Goal: Use online tool/utility: Utilize a website feature to perform a specific function

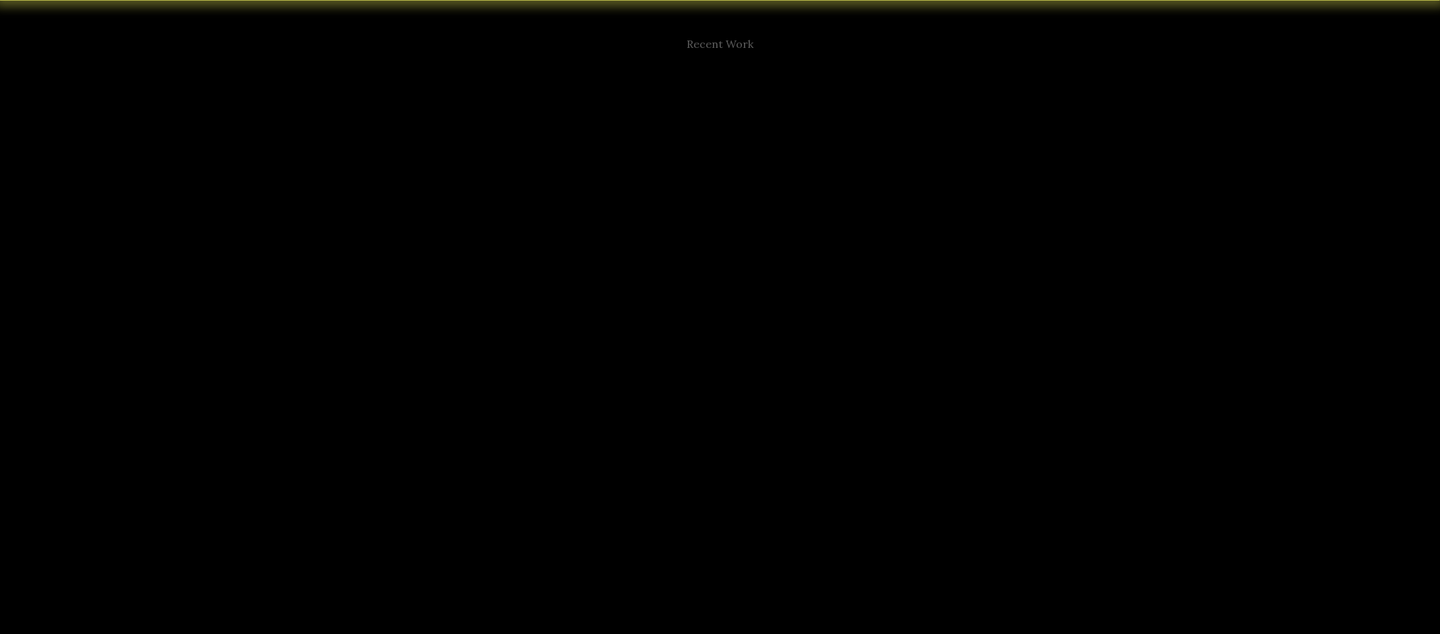
click at [728, 270] on div "Market All Submarket All Industries All Building Class All Size All How are ren…" at bounding box center [717, 285] width 334 height 260
drag, startPoint x: 934, startPoint y: 533, endPoint x: 884, endPoint y: 533, distance: 50.0
click at [933, 532] on p "Empowering asset managers and brokers in their everyday decision-making, VTS AI…" at bounding box center [721, 537] width 454 height 38
click at [791, 531] on p "Empowering asset managers and brokers in their everyday decision-making, VTS AI…" at bounding box center [721, 537] width 454 height 38
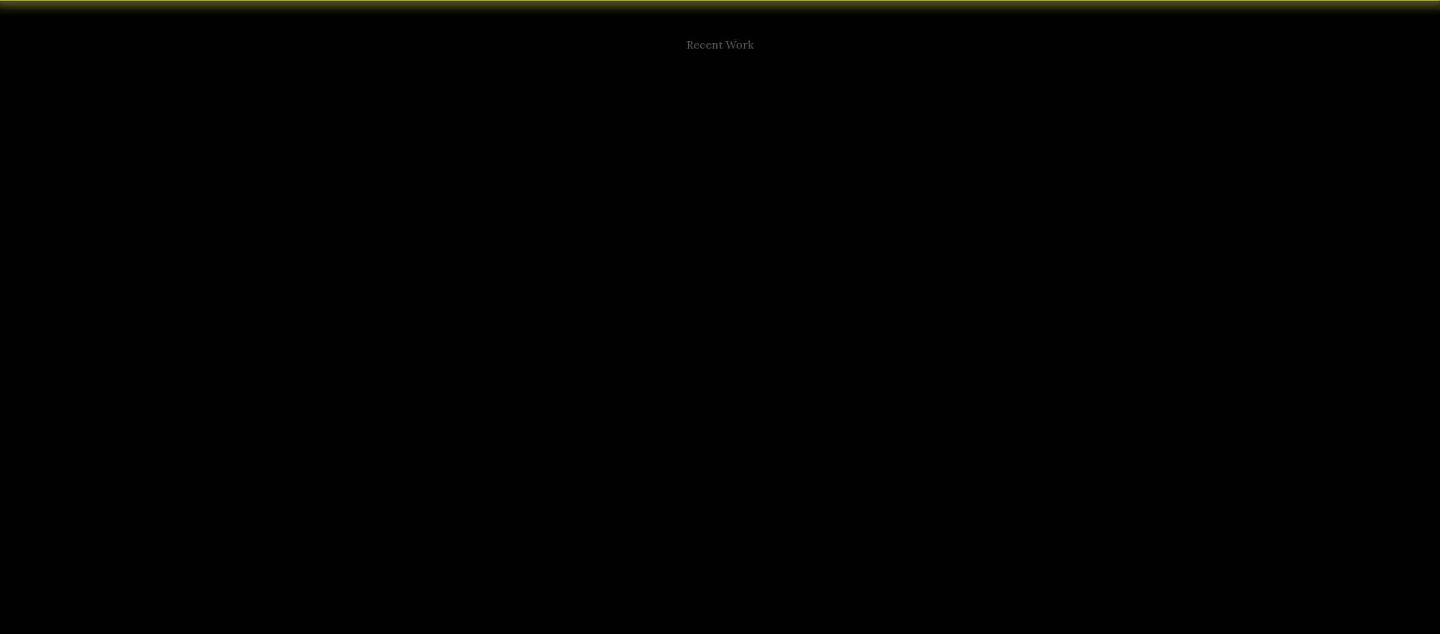
drag, startPoint x: 793, startPoint y: 545, endPoint x: 492, endPoint y: 514, distance: 302.0
drag, startPoint x: 203, startPoint y: 344, endPoint x: 228, endPoint y: 347, distance: 25.2
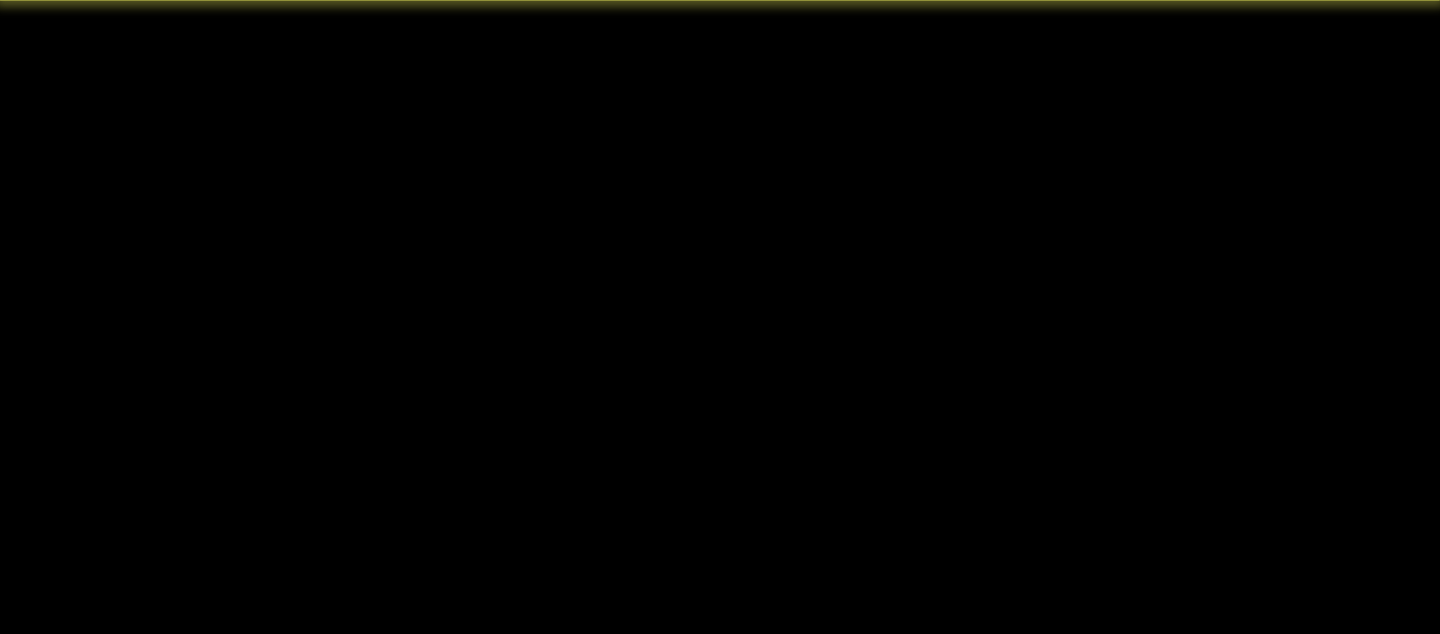
click at [652, 425] on h4 "VTS AI Analyst" at bounding box center [721, 421] width 454 height 19
drag, startPoint x: 875, startPoint y: 321, endPoint x: 864, endPoint y: 311, distance: 15.3
click at [865, 312] on div at bounding box center [717, 328] width 334 height 51
click at [787, 288] on div "How are concessions trending year over year?" at bounding box center [717, 291] width 311 height 33
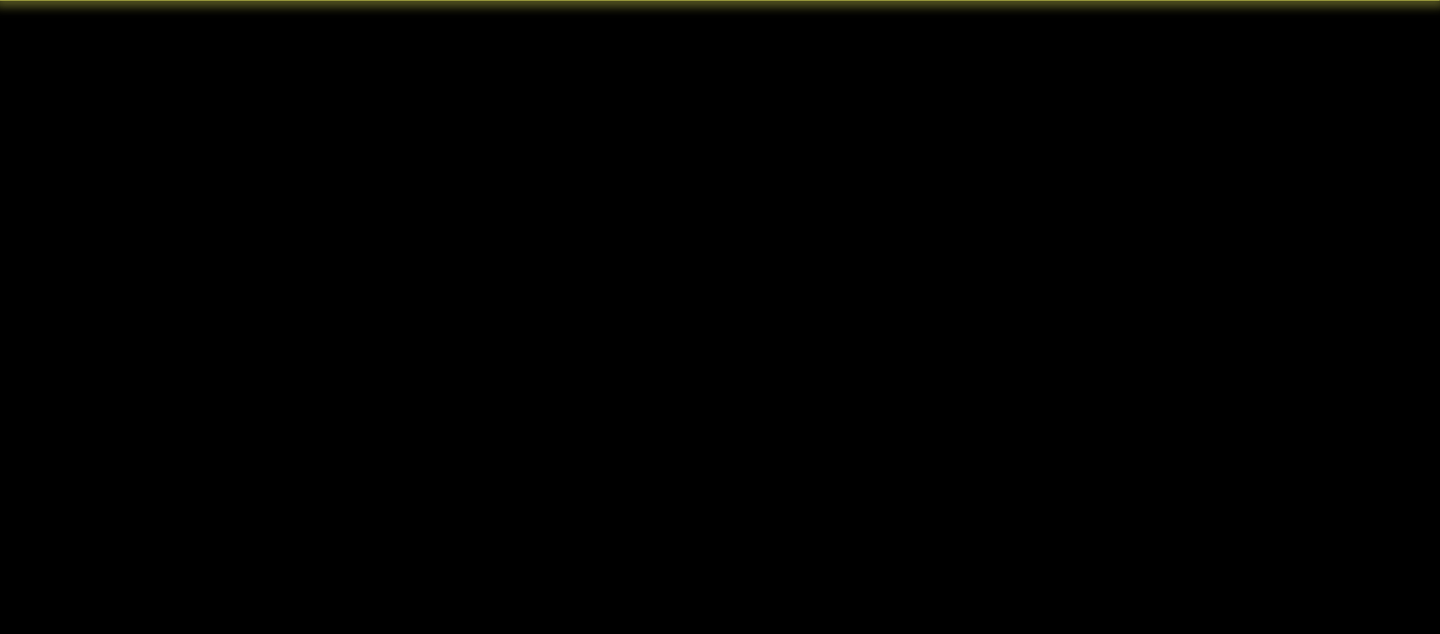
click at [785, 282] on div "How are concessions trending year over year?" at bounding box center [717, 291] width 311 height 33
click at [653, 268] on div "What is the average rent right now?" at bounding box center [717, 266] width 311 height 30
click at [660, 234] on div "How are concessions trending this year?" at bounding box center [717, 241] width 311 height 26
click at [676, 211] on div "How are rents trending this year?" at bounding box center [717, 216] width 311 height 22
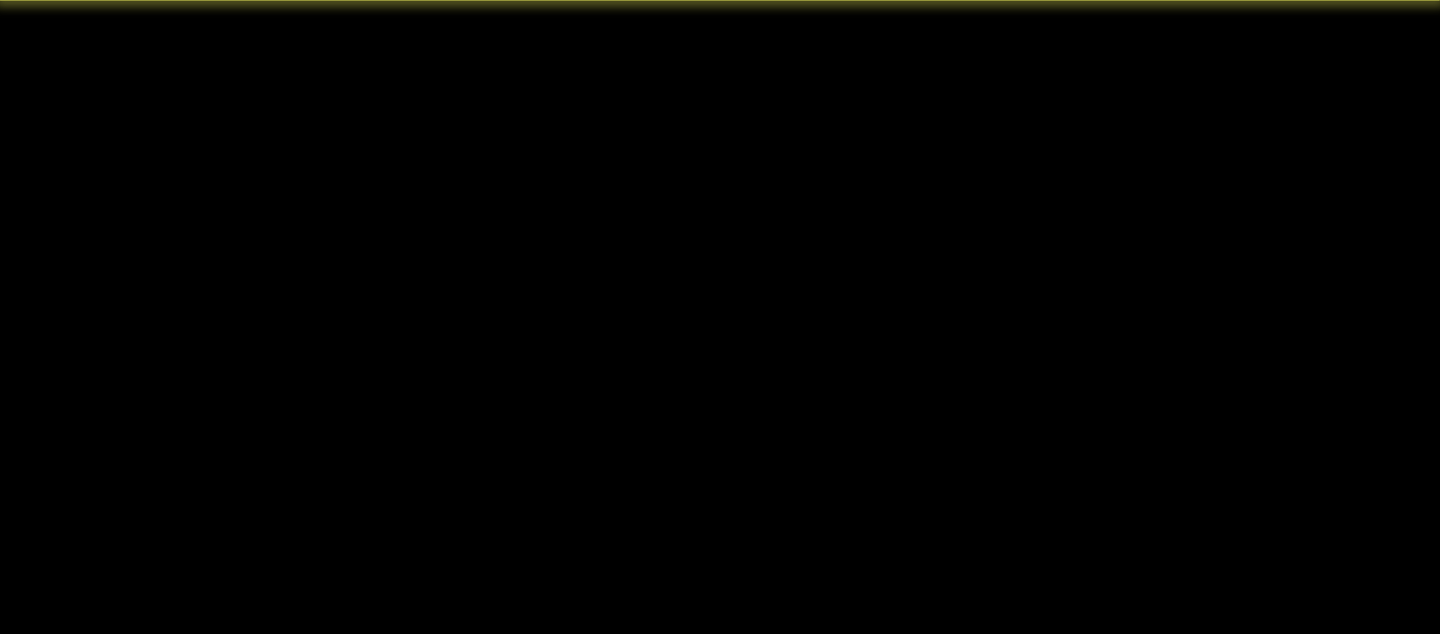
click at [693, 192] on div "How are rents trending year over year?" at bounding box center [717, 189] width 311 height 21
drag, startPoint x: 695, startPoint y: 130, endPoint x: 730, endPoint y: 169, distance: 52.1
click at [697, 133] on label "Building Class All" at bounding box center [727, 148] width 99 height 42
click at [691, 148] on input "Building Class All" at bounding box center [690, 154] width 2 height 12
drag, startPoint x: 731, startPoint y: 161, endPoint x: 735, endPoint y: 153, distance: 8.8
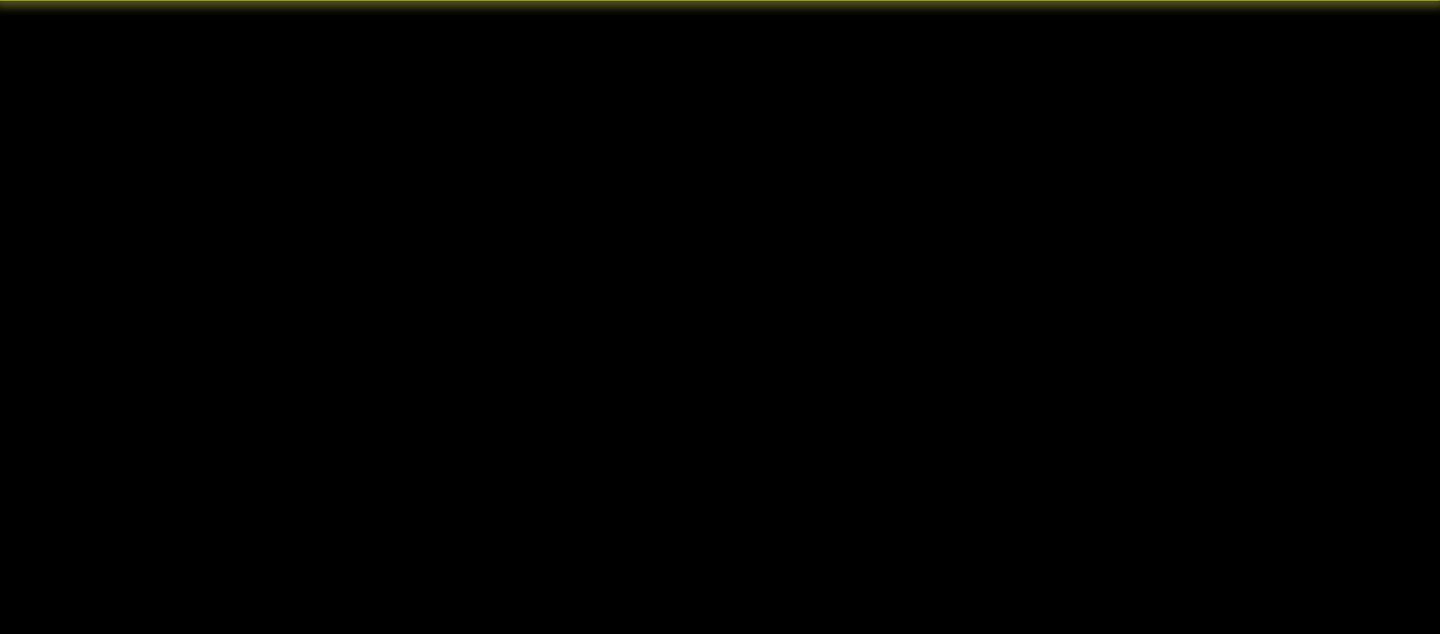
click at [731, 161] on div "All" at bounding box center [727, 154] width 99 height 30
click at [691, 160] on input "Building Class option All, selected. Select is focused ,type to refine list, pr…" at bounding box center [690, 154] width 2 height 12
click at [650, 205] on div at bounding box center [631, 208] width 115 height 20
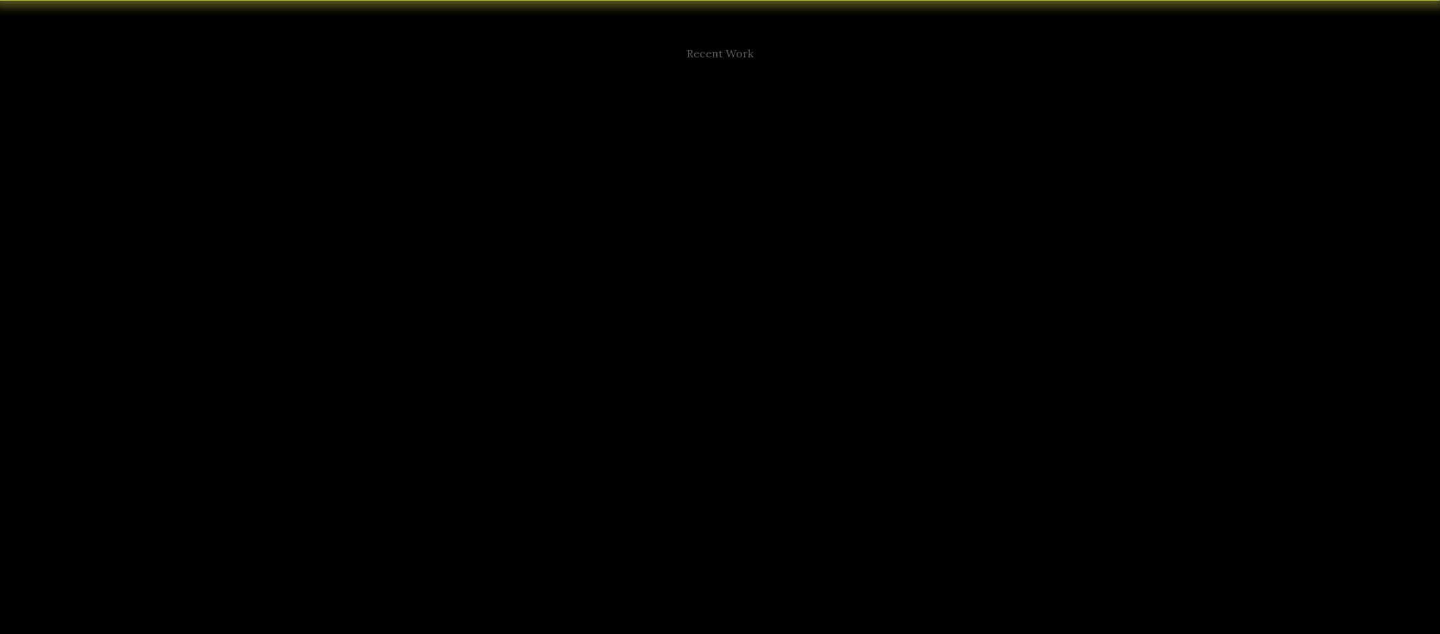
click at [577, 205] on input "Market All" at bounding box center [575, 206] width 3 height 13
click at [623, 280] on div "Metropolis" at bounding box center [643, 268] width 163 height 26
click at [577, 213] on input "Market Metropolis, 2 of 13. 13 results available. Use Up and Down to choose opt…" at bounding box center [575, 206] width 3 height 13
click at [744, 216] on div at bounding box center [792, 214] width 100 height 18
click at [744, 216] on input "Submarket All" at bounding box center [743, 212] width 2 height 11
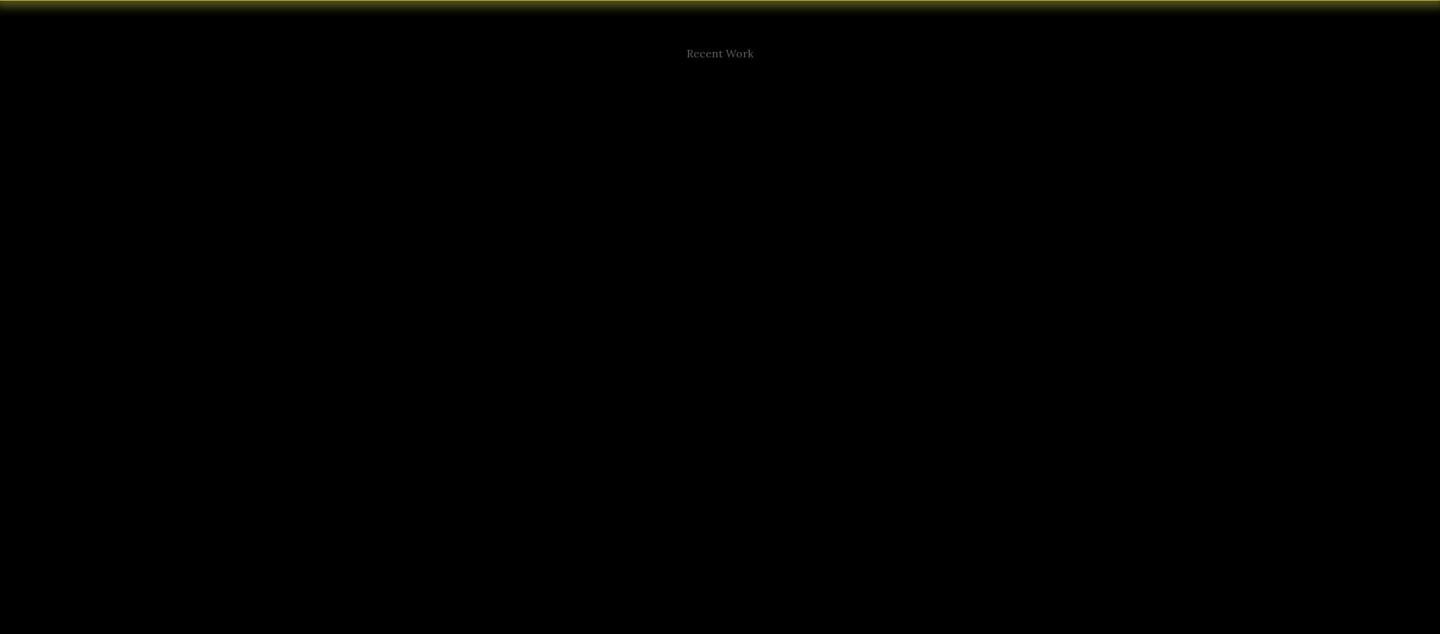
click at [798, 352] on div "Crime Alley" at bounding box center [802, 362] width 142 height 27
click at [744, 218] on input "Submarket Crime Alley, 6 of 52. 52 results available. Use Up and Down to choose…" at bounding box center [743, 212] width 2 height 11
click at [614, 262] on div at bounding box center [603, 255] width 59 height 17
click at [577, 261] on input "Industries All selected, 1 of 13. 13 results available. Use Up and Down to choo…" at bounding box center [575, 254] width 3 height 13
click at [626, 321] on div "Nonprofit" at bounding box center [616, 318] width 109 height 26
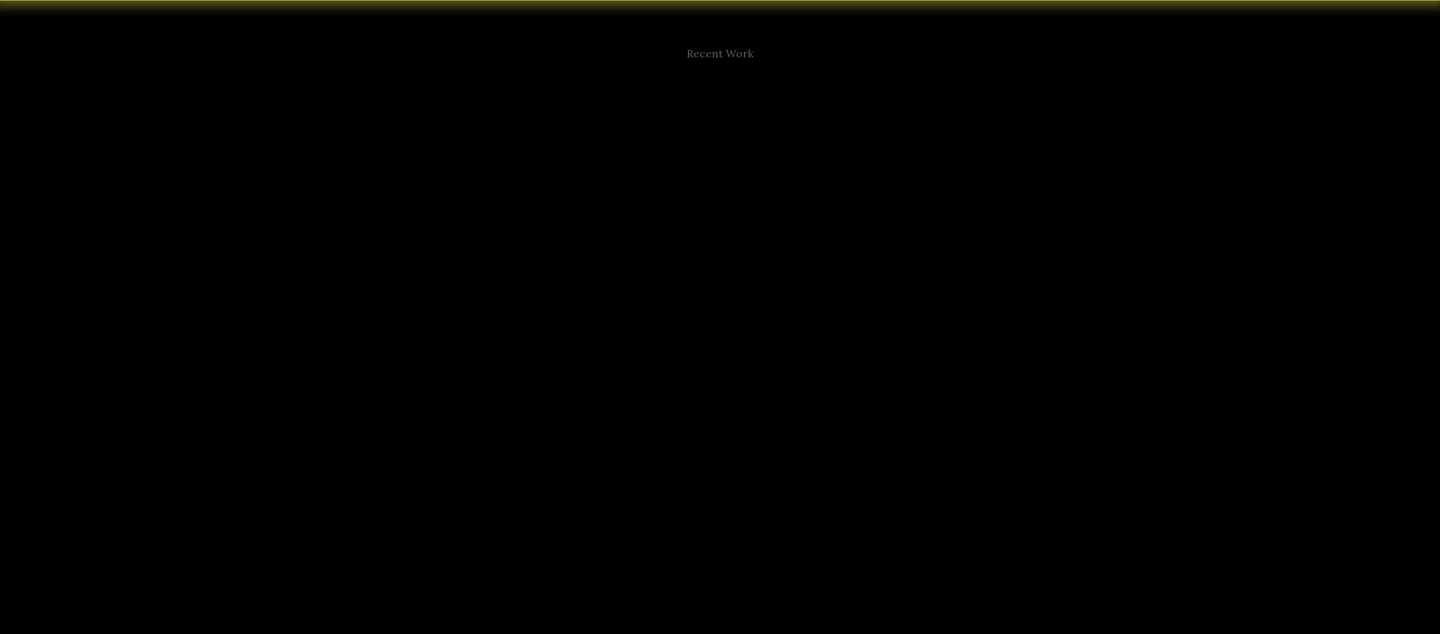
click at [577, 261] on input "Industries Nonprofit, 2 of 13. 13 results available. Use Up and Down to choose …" at bounding box center [575, 254] width 3 height 13
click at [710, 258] on div at bounding box center [716, 257] width 54 height 16
click at [691, 258] on input "Building Class All selected, 1 of 4. 4 results available. Use Up and Down to ch…" at bounding box center [690, 257] width 2 height 12
click at [727, 321] on div "Class A" at bounding box center [727, 316] width 99 height 24
click at [691, 263] on input "Building Class Class A, 2 of 4. 4 results available. Use Up and Down to choose …" at bounding box center [690, 257] width 2 height 12
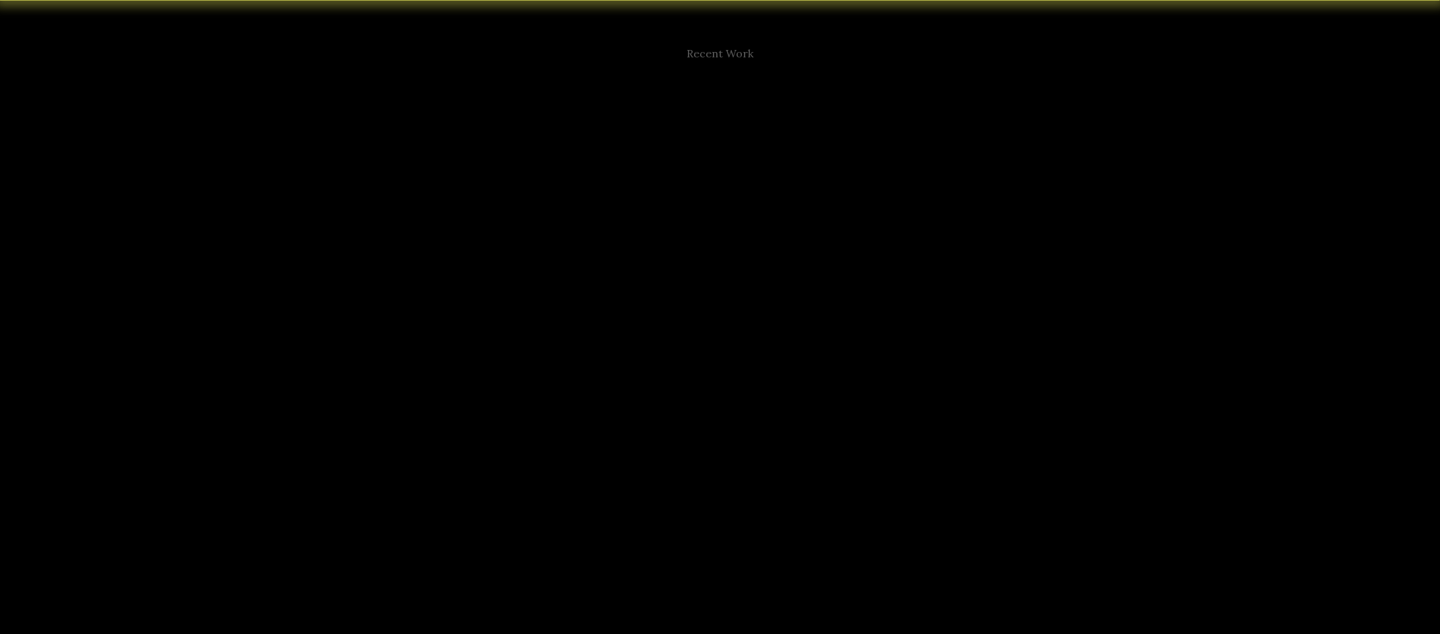
click at [828, 262] on div at bounding box center [817, 258] width 49 height 15
click at [795, 262] on input "Size All" at bounding box center [794, 258] width 2 height 11
click at [828, 342] on div "10-50k" at bounding box center [828, 337] width 90 height 24
click at [795, 265] on input "Size 10-50k, 3 of 4. 4 results available. Use Up and Down to choose options, pr…" at bounding box center [794, 258] width 2 height 11
click at [707, 296] on div "How are rents trending year over year?" at bounding box center [717, 292] width 311 height 21
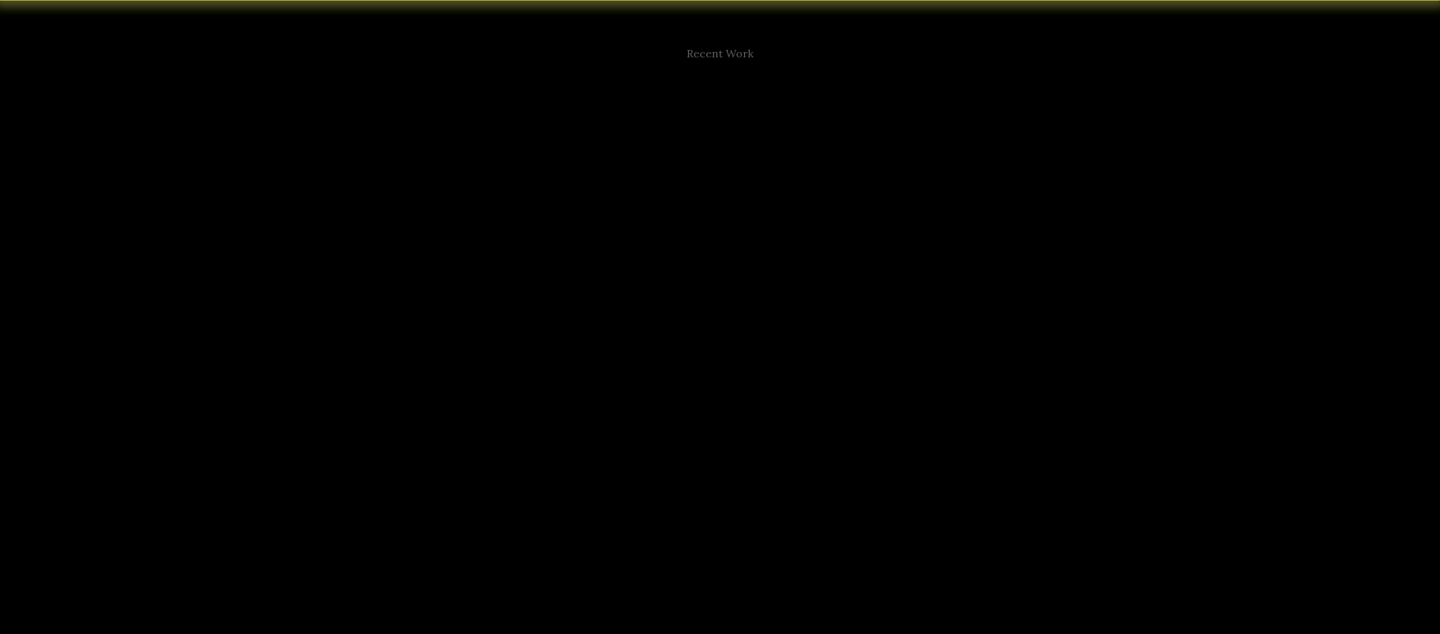
click at [862, 418] on icon at bounding box center [866, 422] width 15 height 18
click at [712, 230] on p "Save time by uploading your LOI to populate the proposal form." at bounding box center [707, 233] width 327 height 16
drag, startPoint x: 716, startPoint y: 203, endPoint x: 690, endPoint y: 269, distance: 71.0
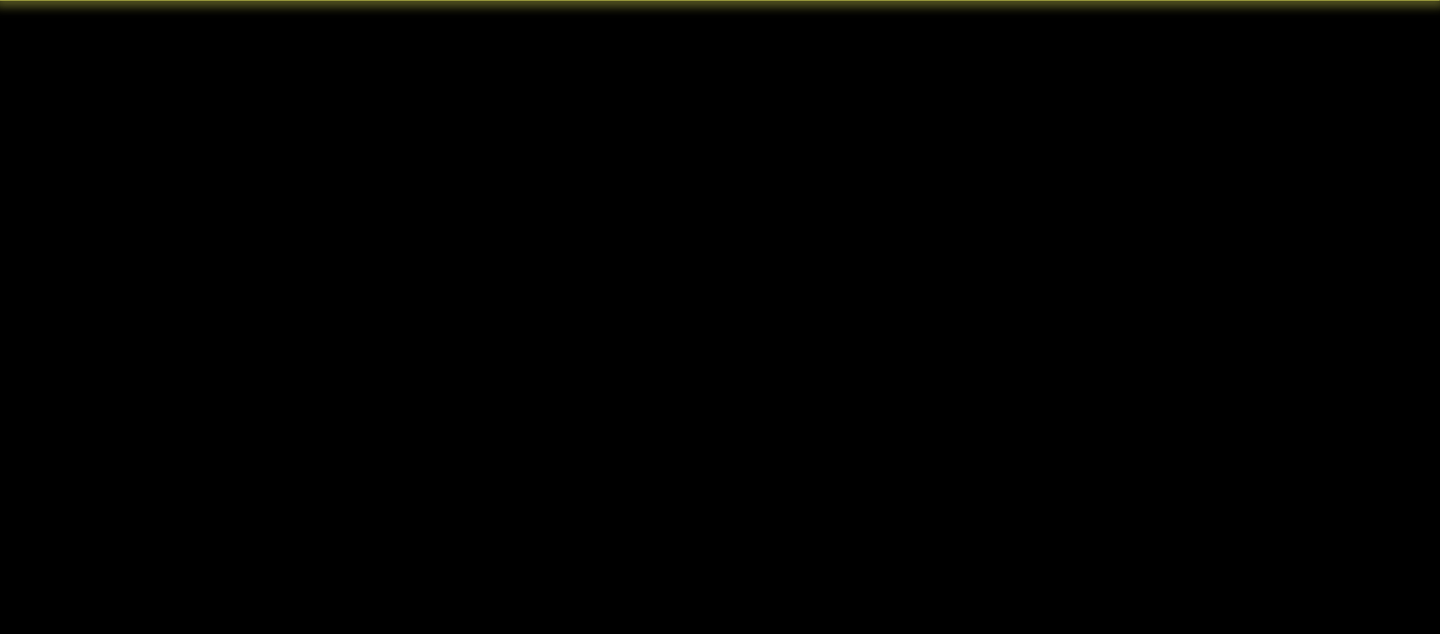
click at [716, 203] on h3 "Proposal AI" at bounding box center [702, 212] width 61 height 19
drag, startPoint x: 690, startPoint y: 273, endPoint x: 690, endPoint y: 309, distance: 36.5
click at [690, 273] on button "Click to Upload" at bounding box center [696, 274] width 107 height 27
click at [680, 399] on p "Saving brokers time while improving data integrity, Proposal AI automates propo…" at bounding box center [721, 398] width 454 height 38
click at [683, 280] on button "Click to Upload" at bounding box center [696, 274] width 107 height 27
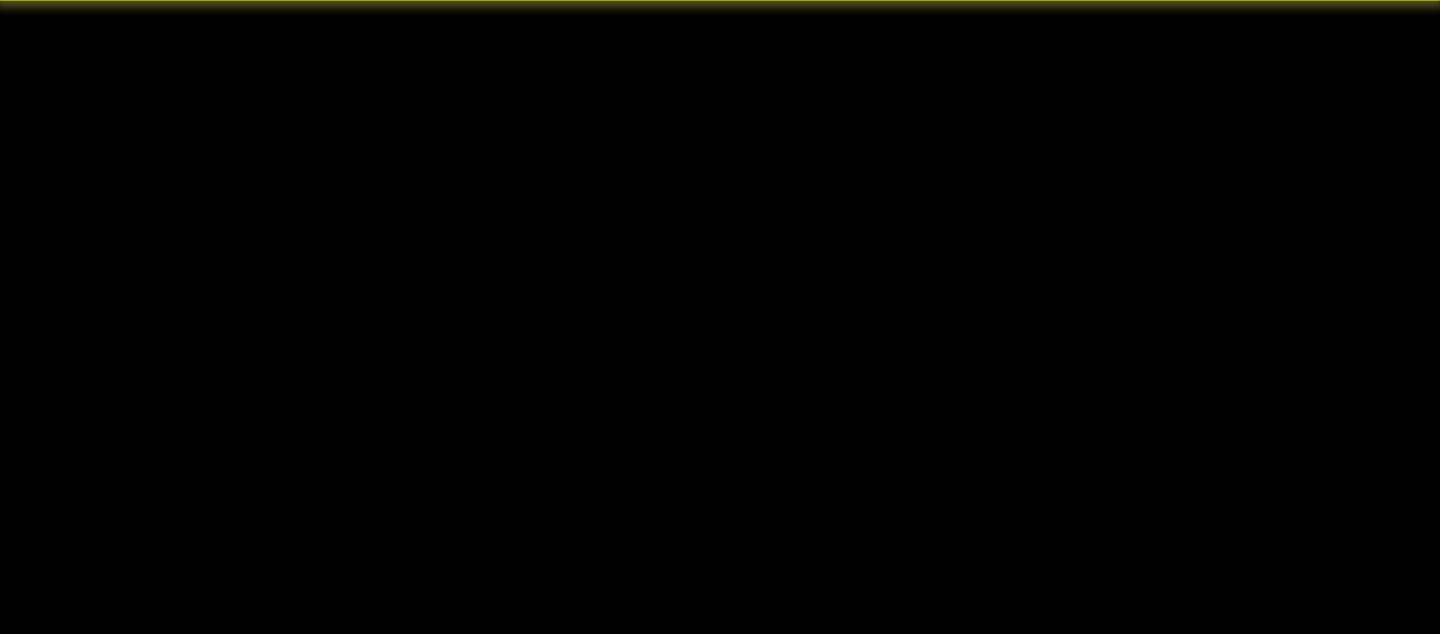
click at [684, 273] on button "Click to Upload" at bounding box center [696, 274] width 107 height 27
